Goal: Communication & Community: Answer question/provide support

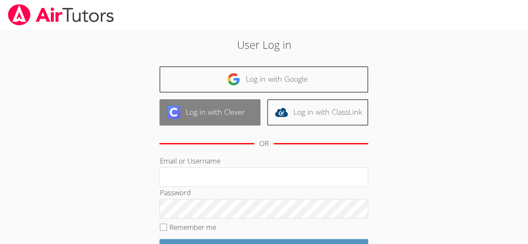
click at [209, 120] on link "Log in with Clever" at bounding box center [209, 112] width 101 height 26
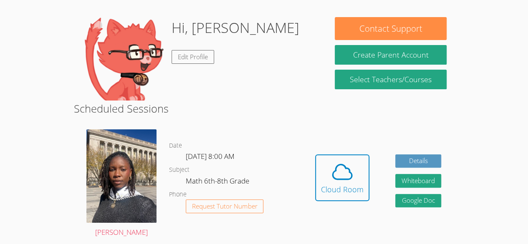
scroll to position [76, 0]
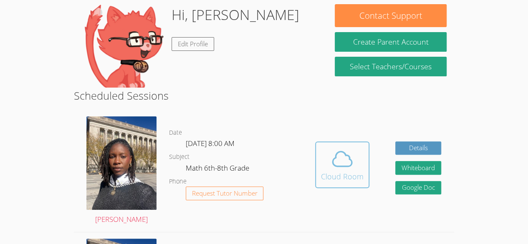
click at [340, 164] on icon at bounding box center [341, 158] width 23 height 23
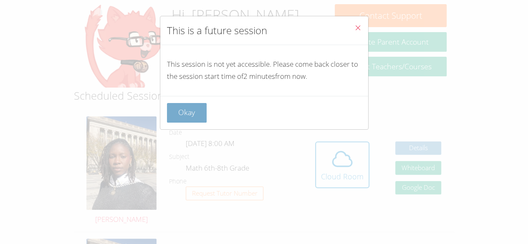
click at [184, 108] on button "Okay" at bounding box center [187, 113] width 40 height 20
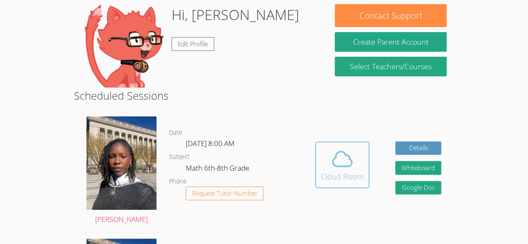
click at [332, 164] on icon at bounding box center [341, 158] width 23 height 23
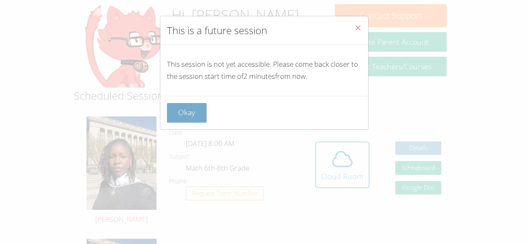
click at [189, 112] on button "Okay" at bounding box center [187, 113] width 40 height 20
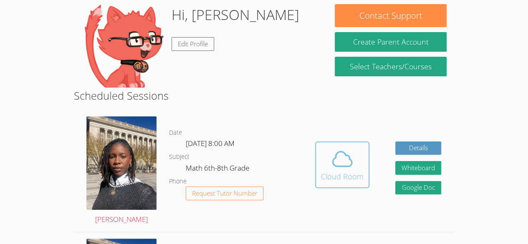
click at [332, 171] on div "Cloud Room" at bounding box center [342, 177] width 43 height 12
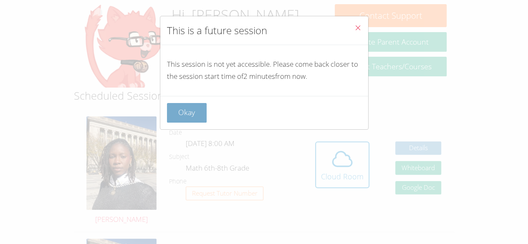
click at [189, 108] on button "Okay" at bounding box center [187, 113] width 40 height 20
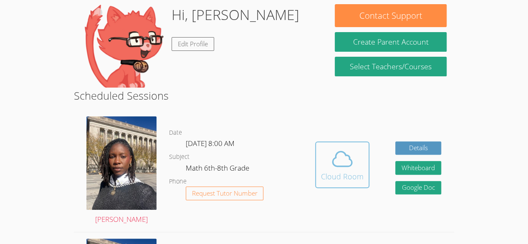
click at [333, 164] on icon at bounding box center [342, 158] width 19 height 15
click at [347, 165] on icon at bounding box center [342, 158] width 19 height 15
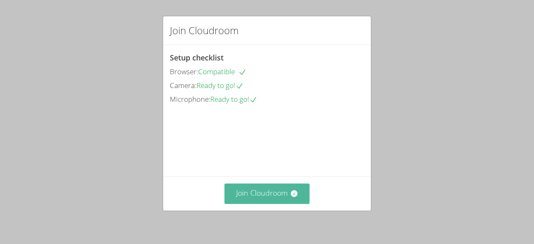
click at [259, 191] on button "Join Cloudroom" at bounding box center [267, 194] width 86 height 20
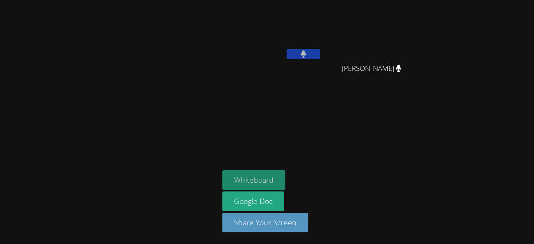
click at [253, 180] on button "Whiteboard" at bounding box center [253, 180] width 63 height 20
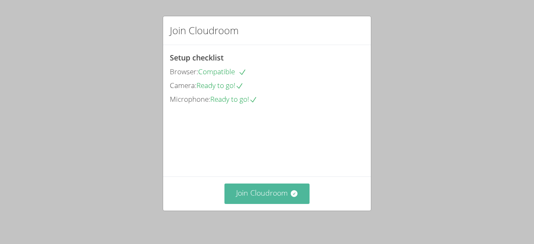
click at [245, 194] on button "Join Cloudroom" at bounding box center [267, 194] width 86 height 20
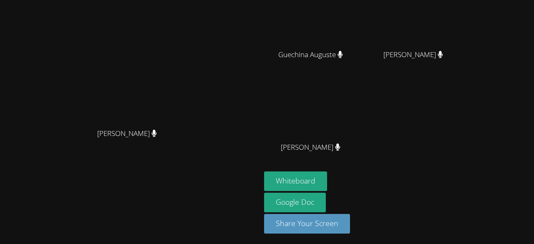
scroll to position [101, 0]
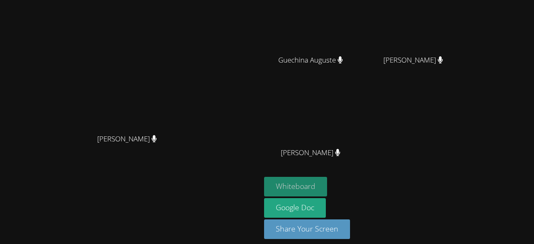
click at [295, 180] on button "Whiteboard" at bounding box center [295, 187] width 63 height 20
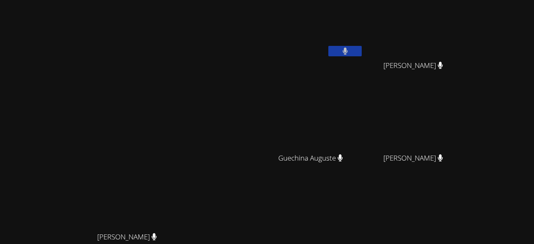
scroll to position [3, 0]
click at [193, 94] on video at bounding box center [130, 156] width 125 height 143
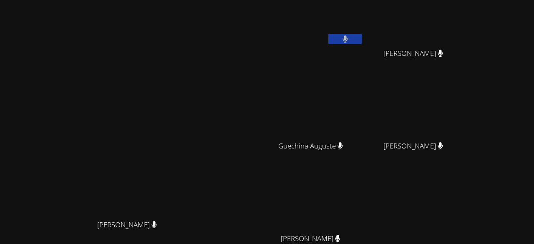
scroll to position [10, 0]
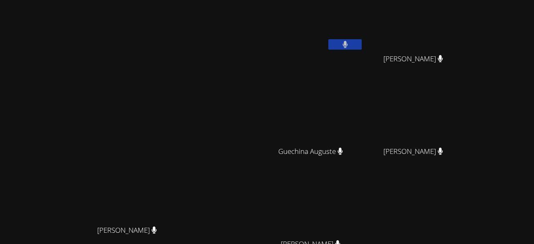
click at [193, 78] on video at bounding box center [130, 149] width 125 height 143
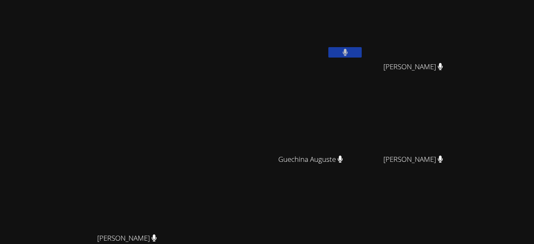
scroll to position [0, 0]
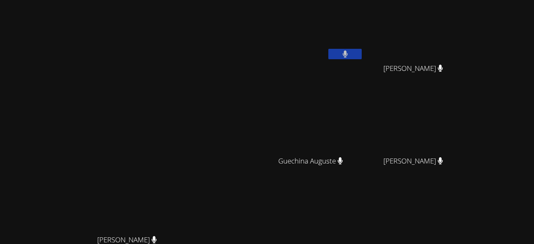
click at [443, 160] on icon at bounding box center [440, 160] width 5 height 7
click at [443, 159] on icon at bounding box center [440, 160] width 5 height 7
click at [443, 68] on span "Mikenlove Pierre" at bounding box center [413, 69] width 60 height 12
click at [443, 67] on span "Mikenlove Pierre" at bounding box center [413, 69] width 60 height 12
click at [421, 200] on div "Wildens Gilles Mikenlove Pierre Mikenlove Pierre Guechina Auguste Guechina Augu…" at bounding box center [365, 140] width 202 height 275
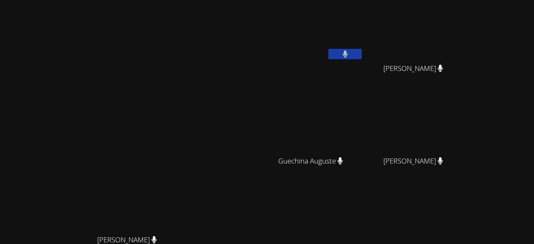
click at [343, 158] on span "Guechina Auguste" at bounding box center [310, 161] width 65 height 12
click at [239, 55] on div "Darine Odigé Darine Odigé" at bounding box center [130, 175] width 254 height 345
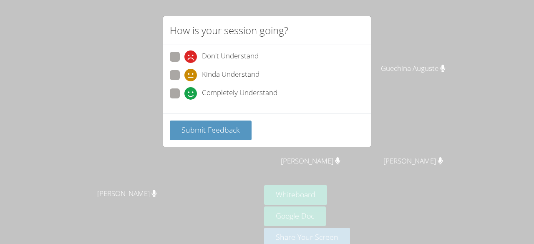
click at [184, 100] on span at bounding box center [184, 100] width 0 height 0
click at [184, 90] on input "Completely Understand" at bounding box center [187, 91] width 7 height 7
radio input "true"
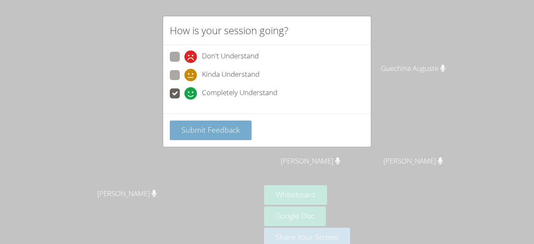
click at [194, 125] on span "Submit Feedback" at bounding box center [210, 130] width 58 height 10
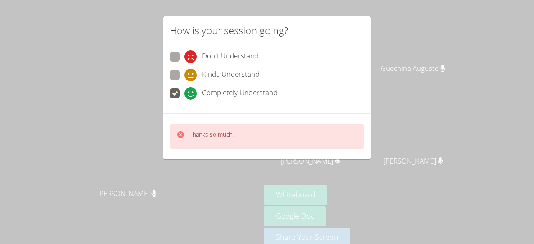
click at [197, 129] on div "Thanks so much!" at bounding box center [267, 136] width 194 height 25
